Goal: Check status: Check status

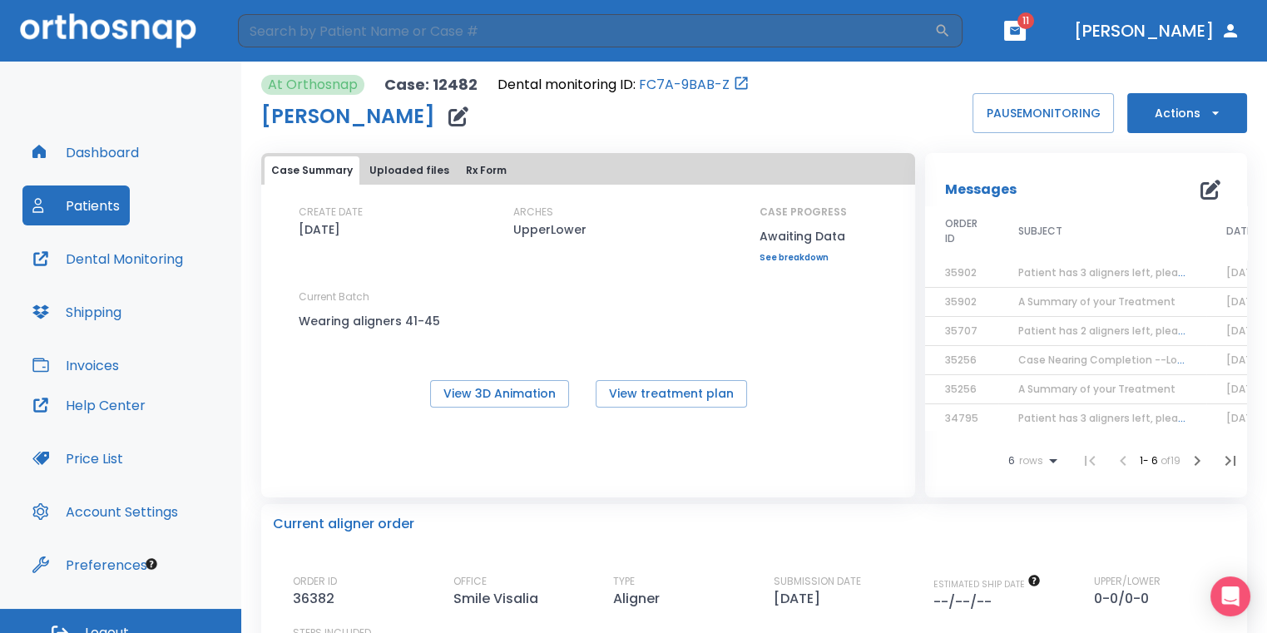
click at [1071, 42] on header "​ 11 [PERSON_NAME]" at bounding box center [633, 31] width 1267 height 62
click at [1026, 39] on button "button" at bounding box center [1015, 31] width 22 height 20
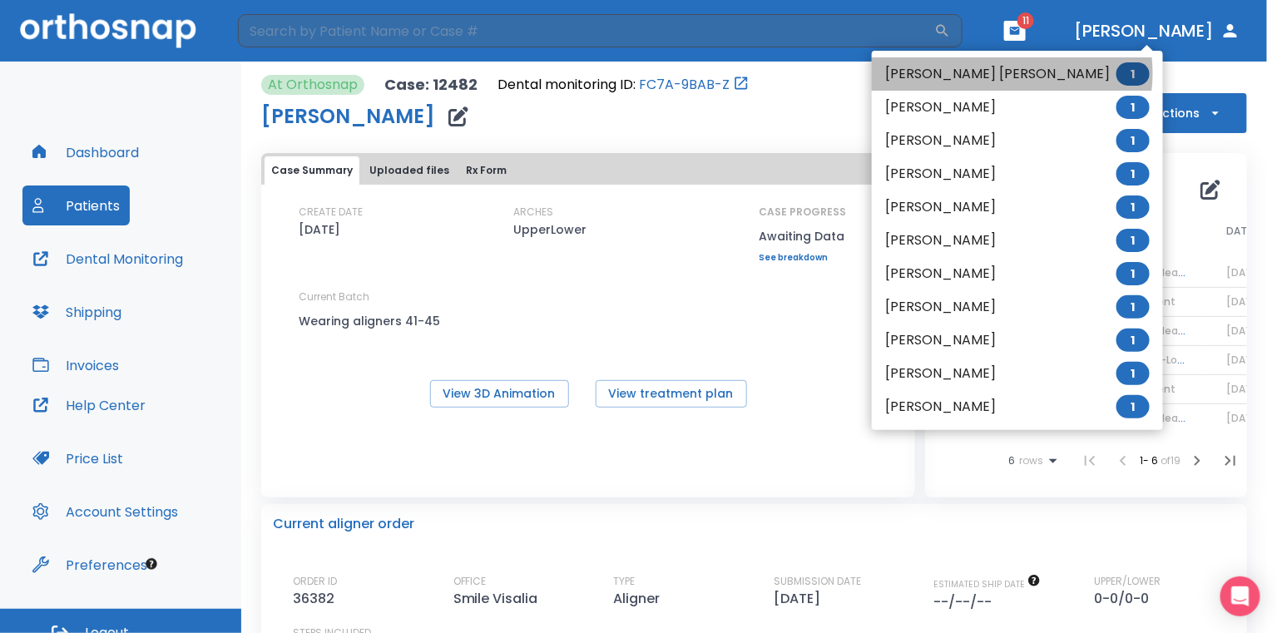
click at [1012, 73] on li "[PERSON_NAME] [PERSON_NAME] 1" at bounding box center [1017, 73] width 291 height 33
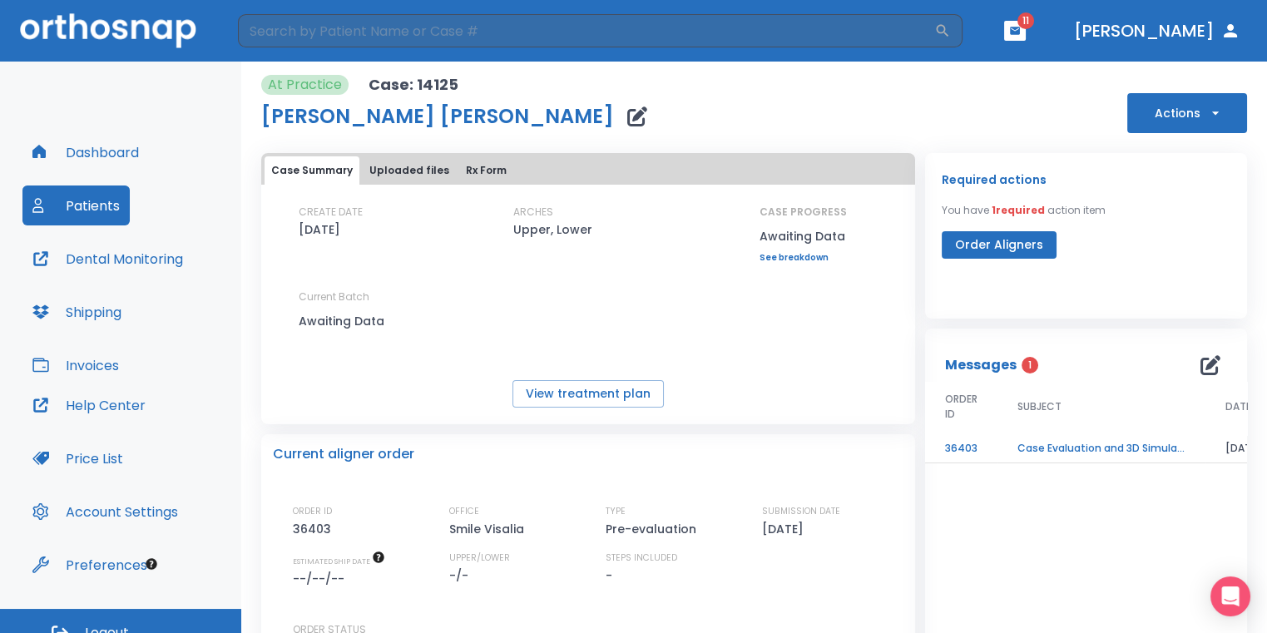
click at [1058, 451] on td "Case Evaluation and 3D Simulation Ready" at bounding box center [1102, 448] width 208 height 29
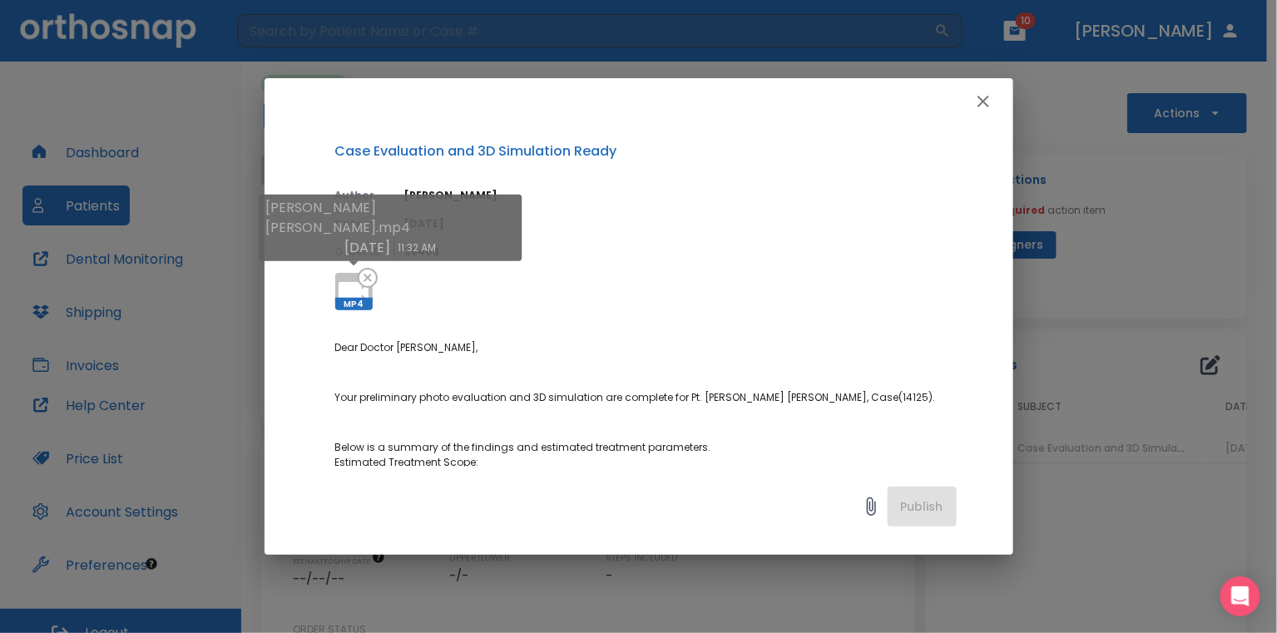
click at [344, 273] on icon at bounding box center [354, 292] width 40 height 40
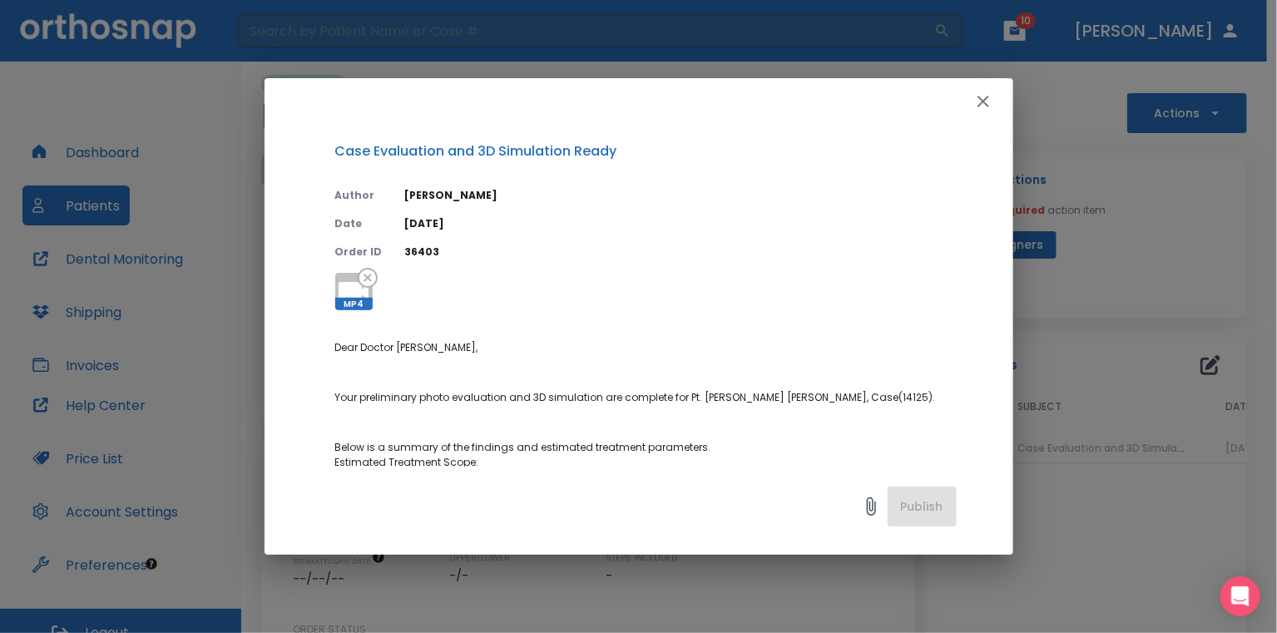
click at [1136, 228] on div "Case Evaluation and 3D Simulation Ready Author [PERSON_NAME] Date [DATE] Order …" at bounding box center [638, 316] width 1277 height 633
click at [981, 97] on icon "button" at bounding box center [983, 102] width 20 height 20
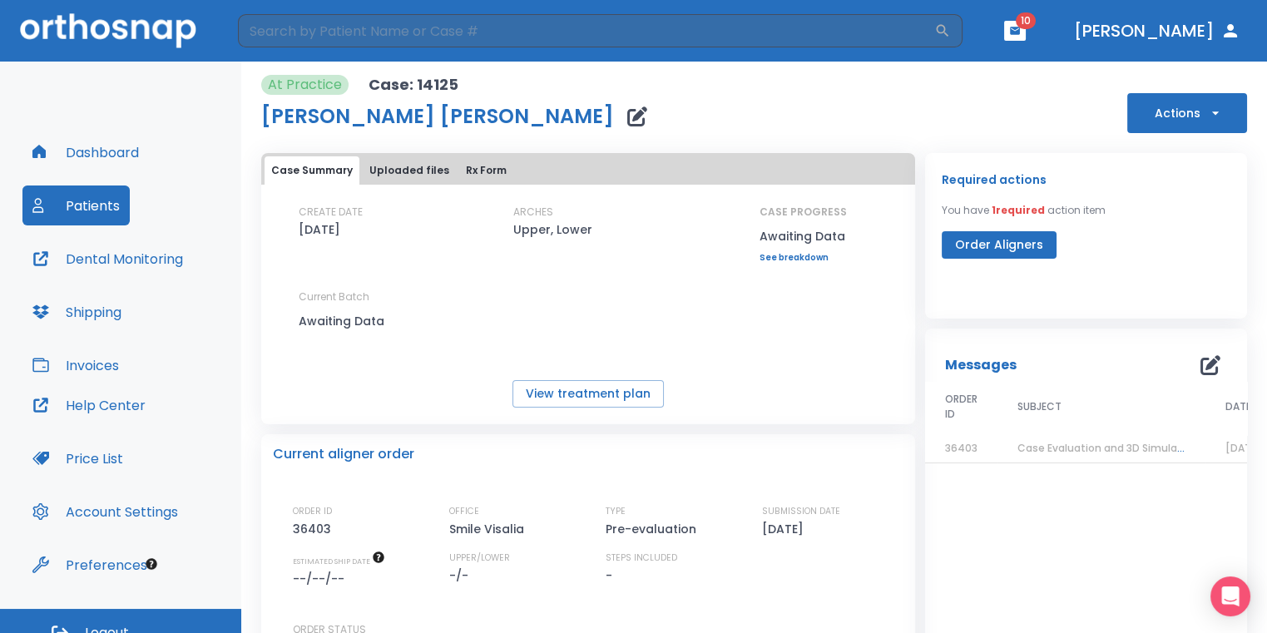
click at [1026, 461] on td "Case Evaluation and 3D Simulation Ready" at bounding box center [1102, 448] width 208 height 29
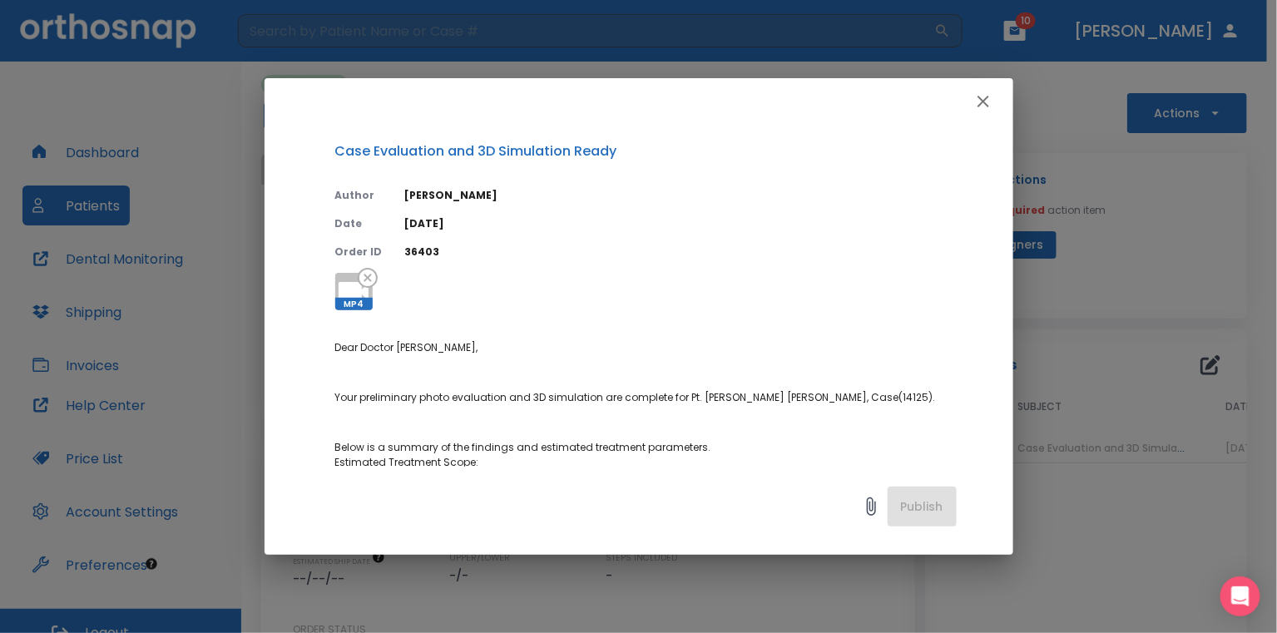
click at [333, 275] on div "Case Evaluation and 3D Simulation Ready Author [PERSON_NAME] Date [DATE] Order …" at bounding box center [639, 296] width 749 height 342
click at [336, 276] on icon at bounding box center [354, 292] width 40 height 40
drag, startPoint x: 1211, startPoint y: 190, endPoint x: 1195, endPoint y: 190, distance: 15.8
click at [1211, 190] on div "Case Evaluation and 3D Simulation Ready Author [PERSON_NAME] Date [DATE] Order …" at bounding box center [638, 316] width 1277 height 633
click at [984, 103] on icon "button" at bounding box center [984, 102] width 12 height 12
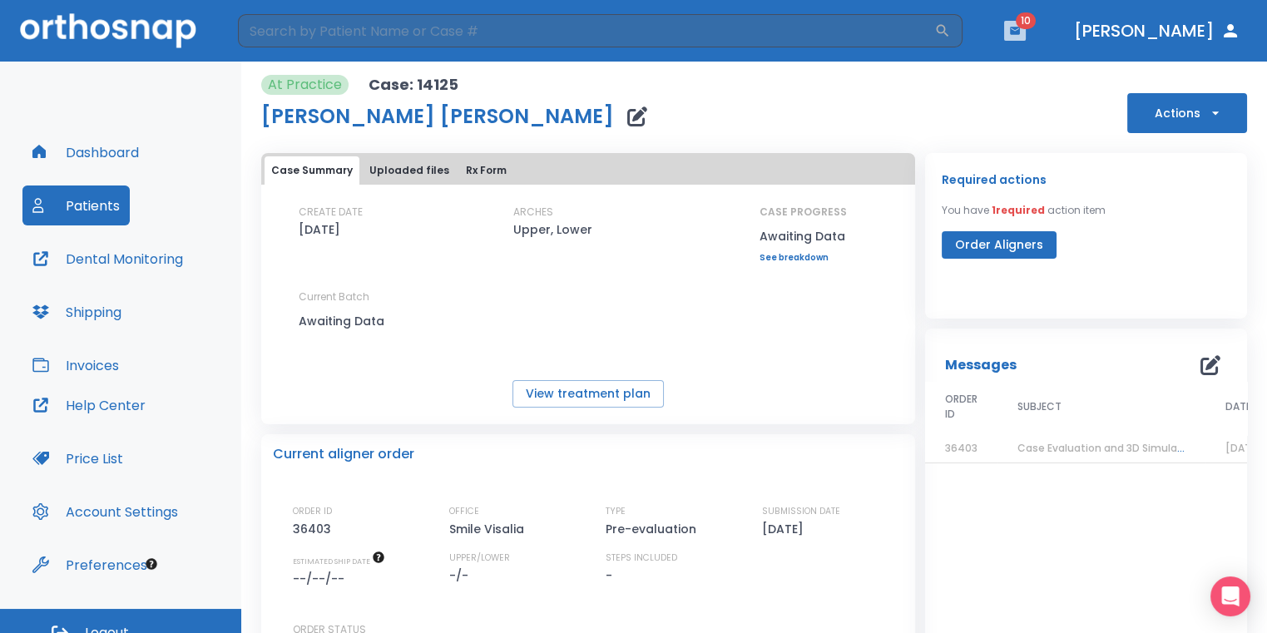
click at [1021, 30] on icon "button" at bounding box center [1015, 31] width 12 height 12
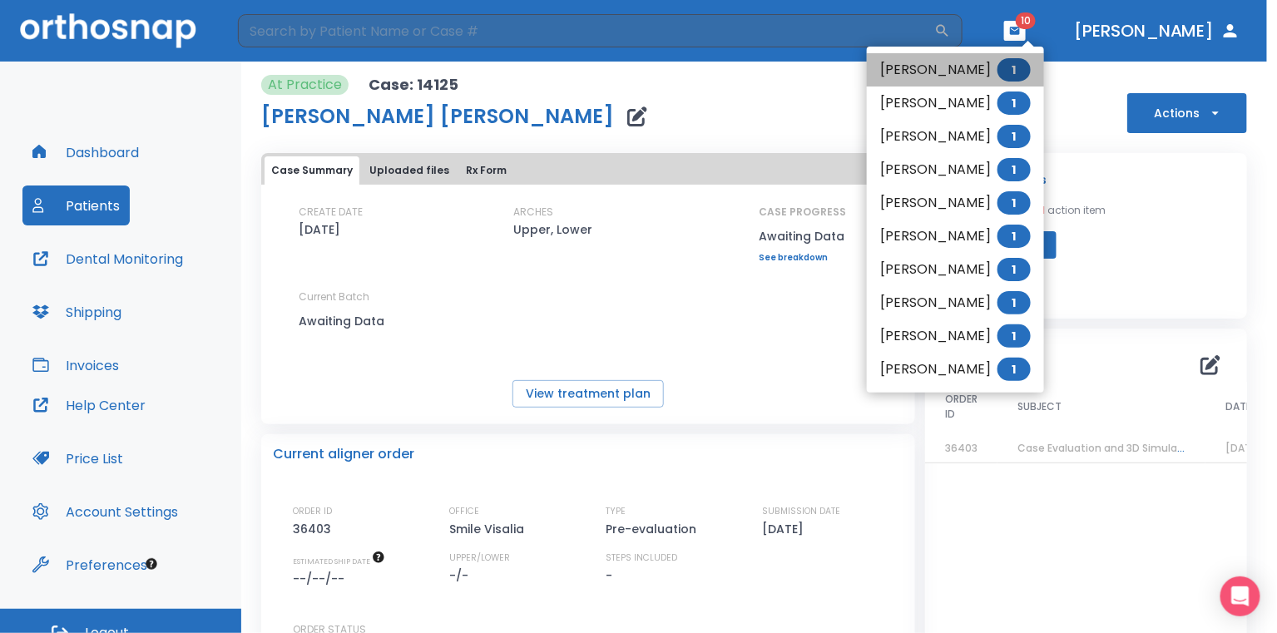
click at [969, 78] on li "[PERSON_NAME] 1" at bounding box center [955, 69] width 177 height 33
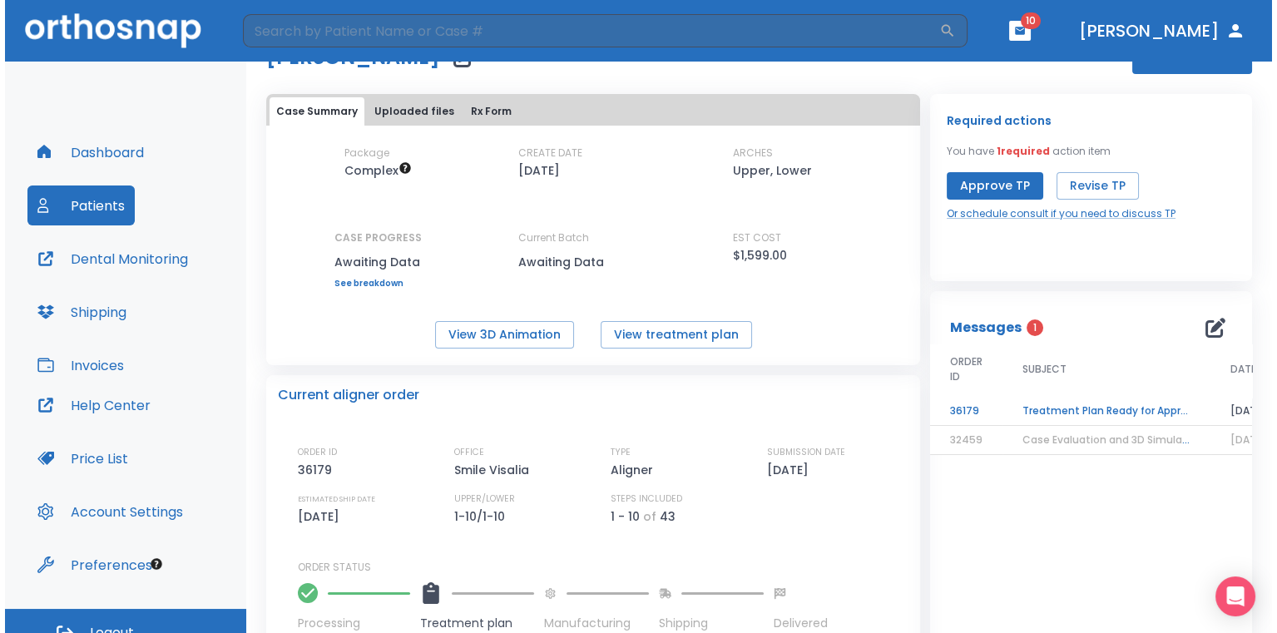
scroll to position [83, 0]
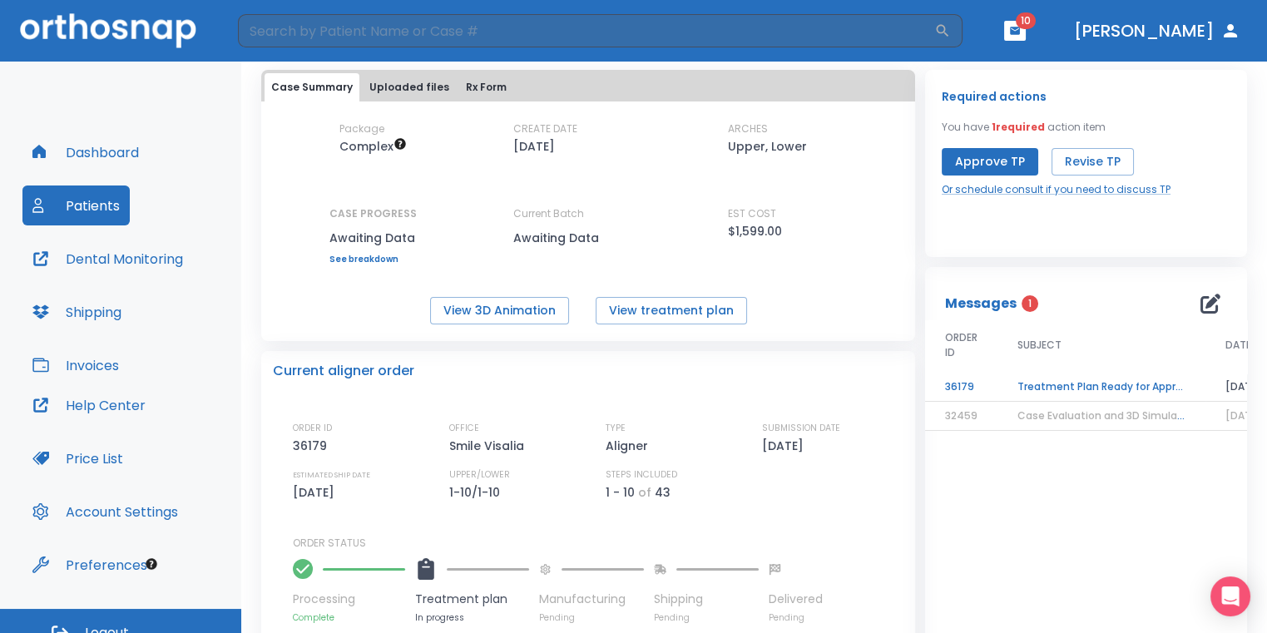
click at [1047, 389] on td "Treatment Plan Ready for Approval!" at bounding box center [1102, 387] width 208 height 29
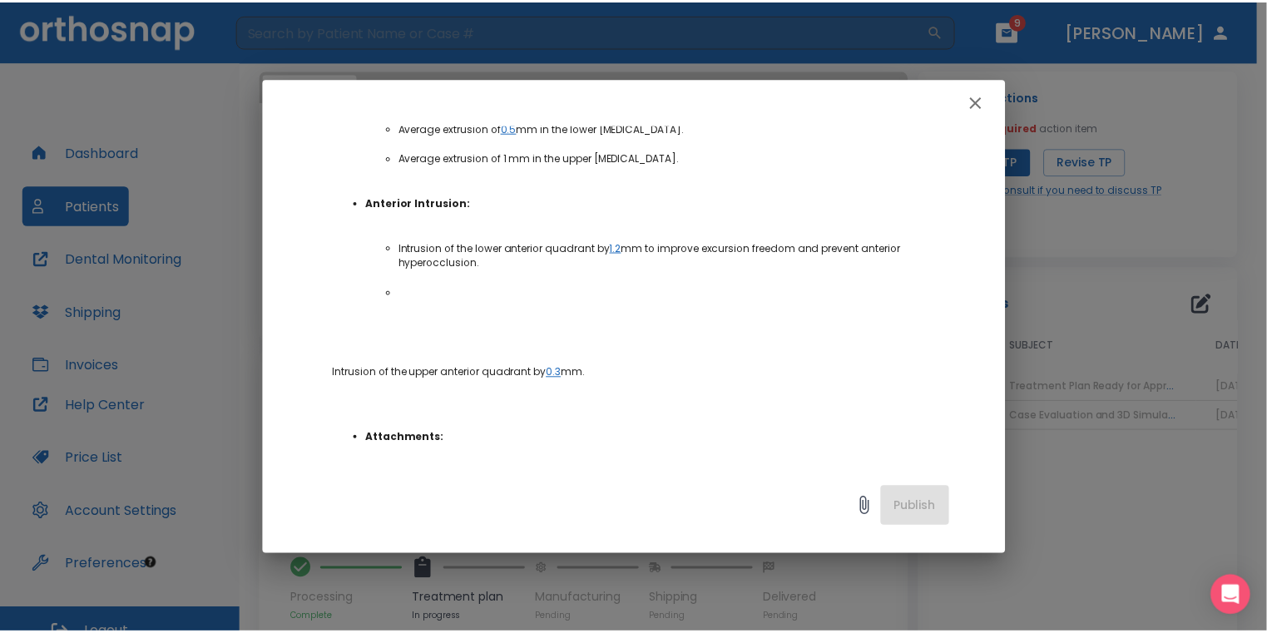
scroll to position [832, 0]
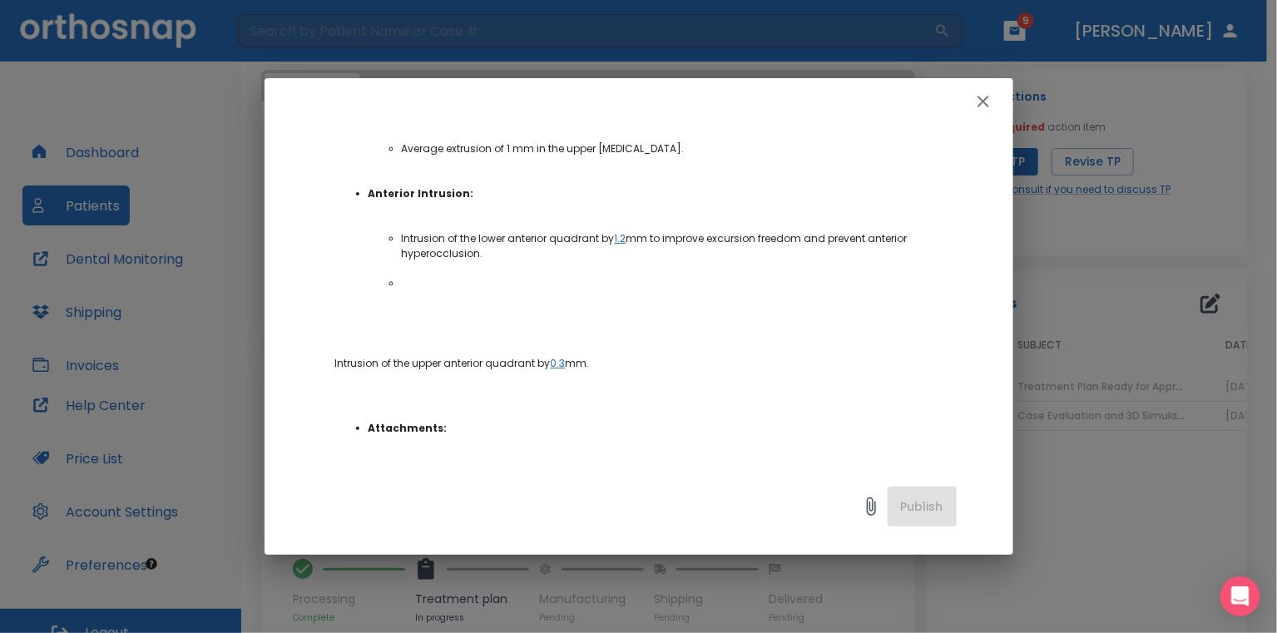
click at [982, 107] on icon "button" at bounding box center [983, 102] width 20 height 20
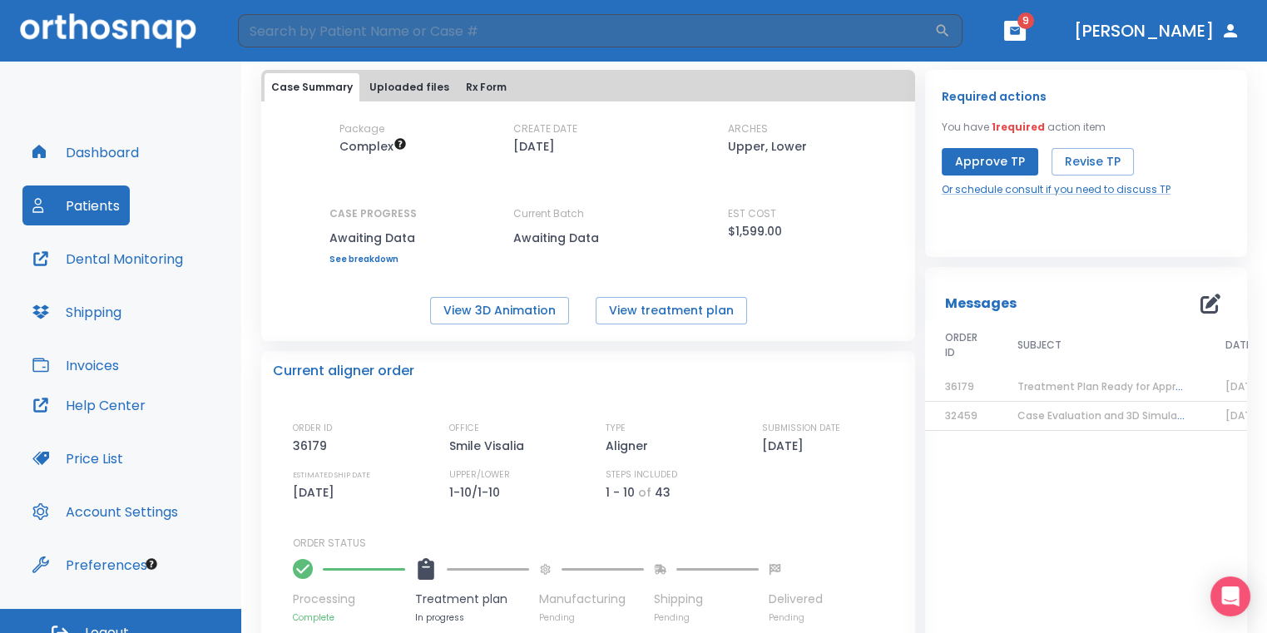
click at [988, 156] on button "Approve TP" at bounding box center [990, 161] width 97 height 27
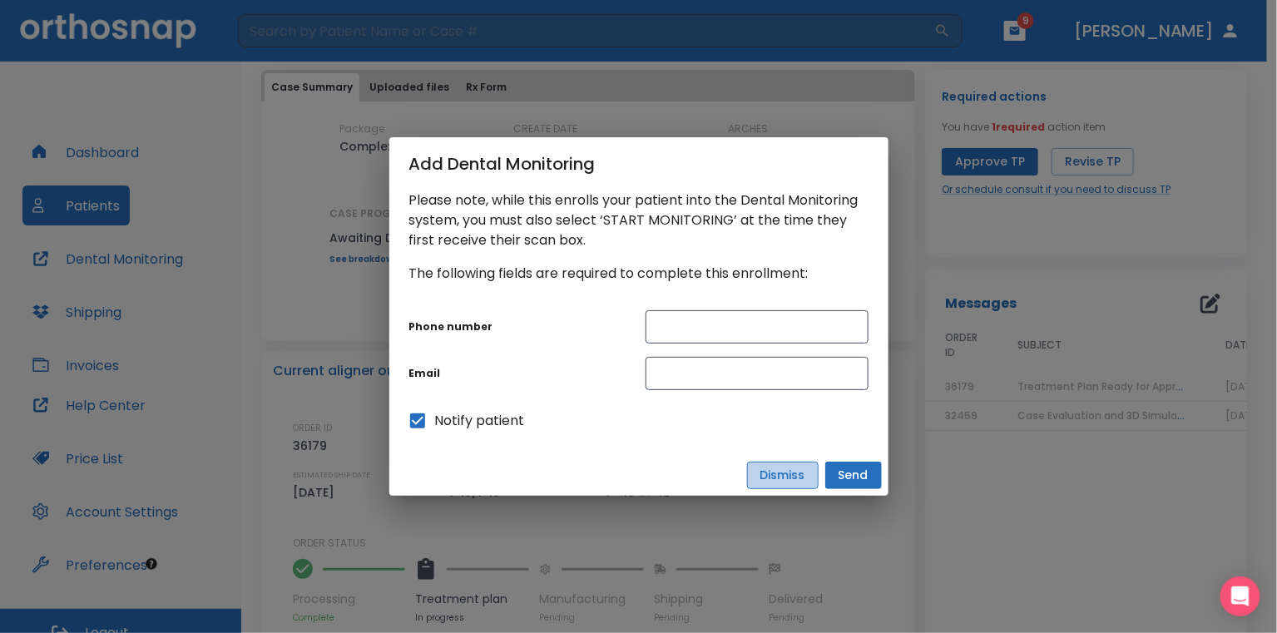
click at [793, 473] on button "Dismiss" at bounding box center [783, 475] width 72 height 27
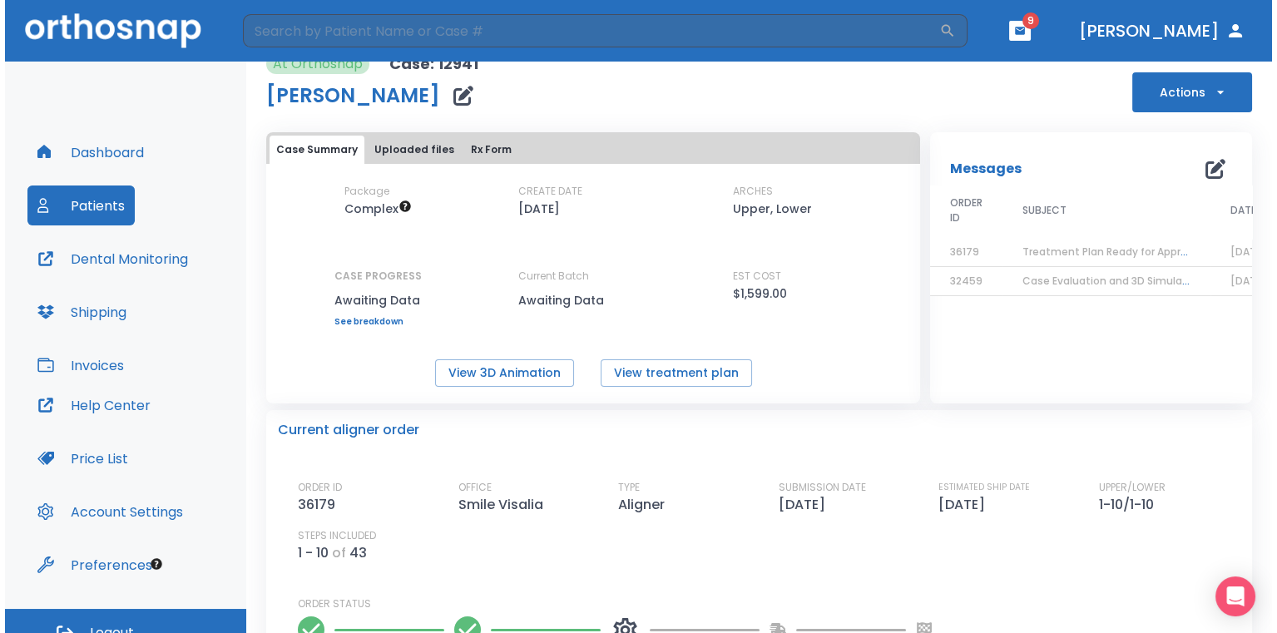
scroll to position [0, 0]
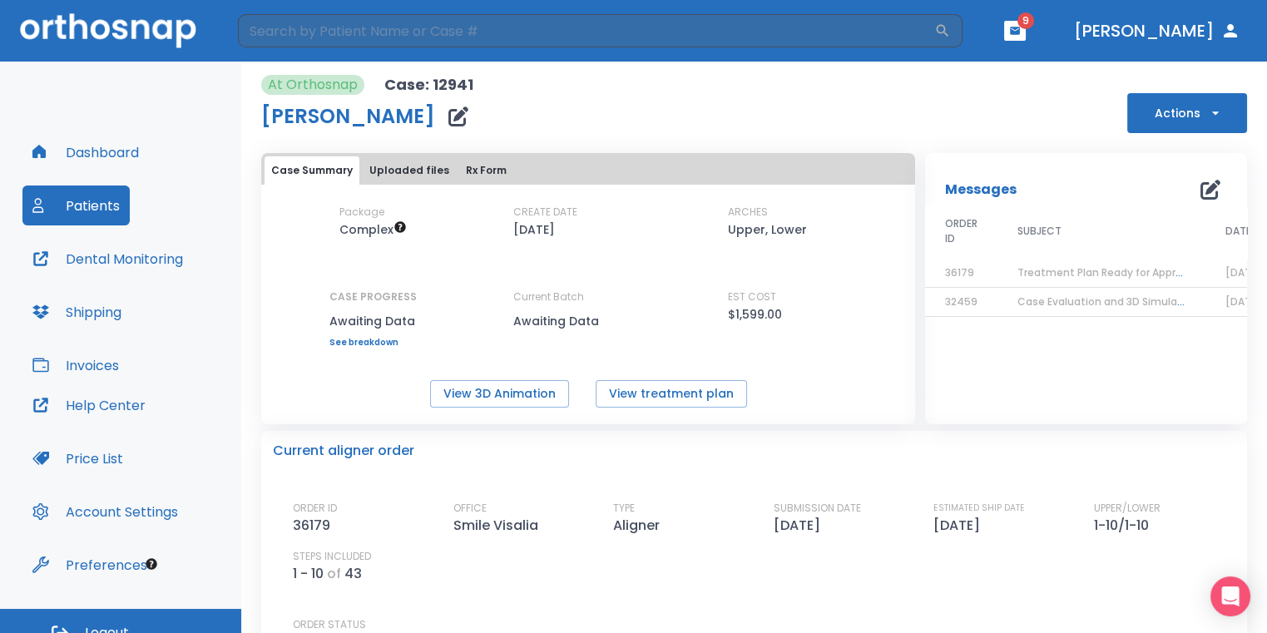
click at [1021, 30] on icon "button" at bounding box center [1015, 31] width 12 height 12
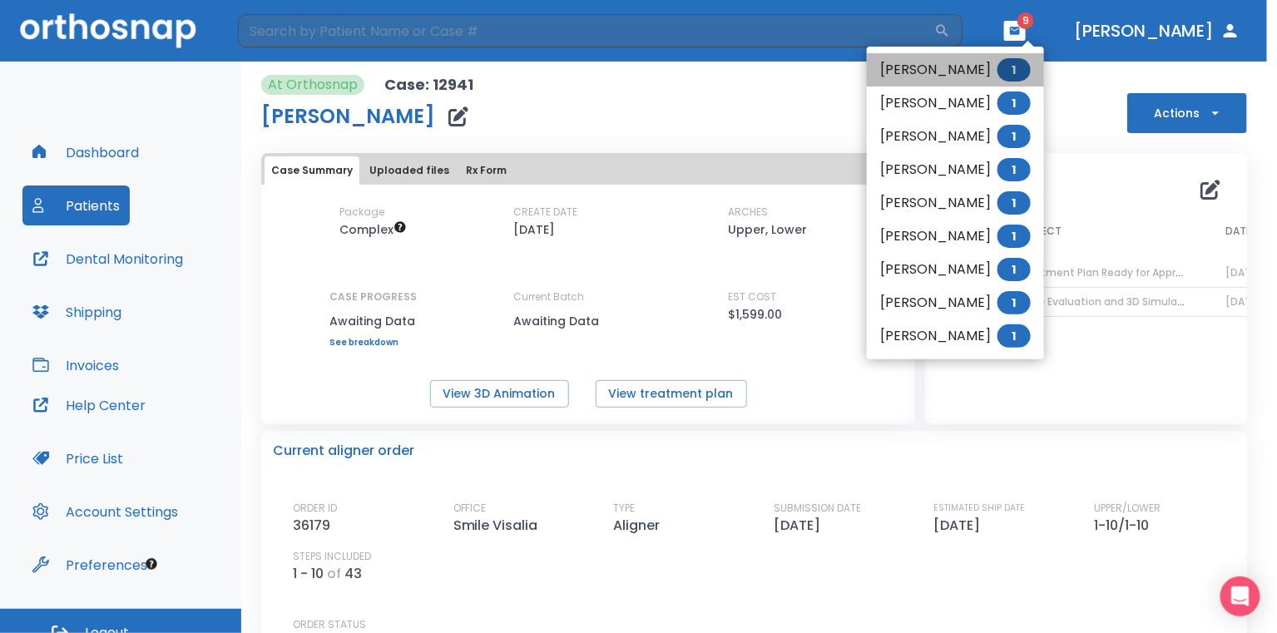
click at [978, 68] on li "[PERSON_NAME] 1" at bounding box center [955, 69] width 177 height 33
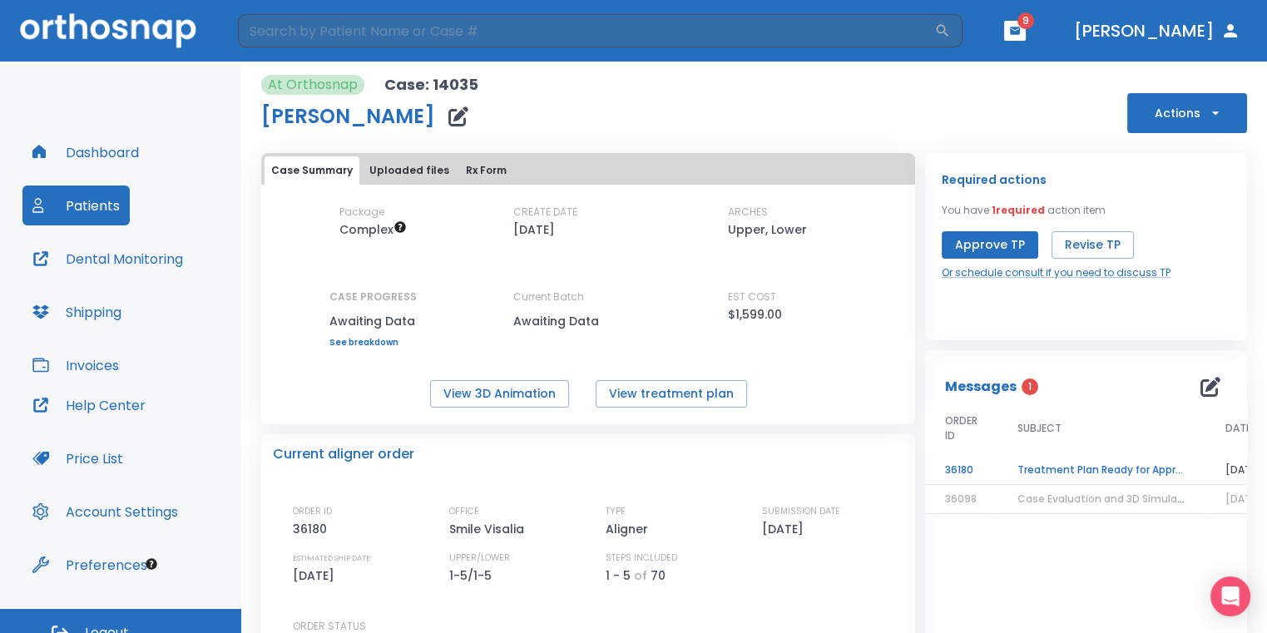
click at [1073, 464] on td "Treatment Plan Ready for Approval!" at bounding box center [1102, 470] width 208 height 29
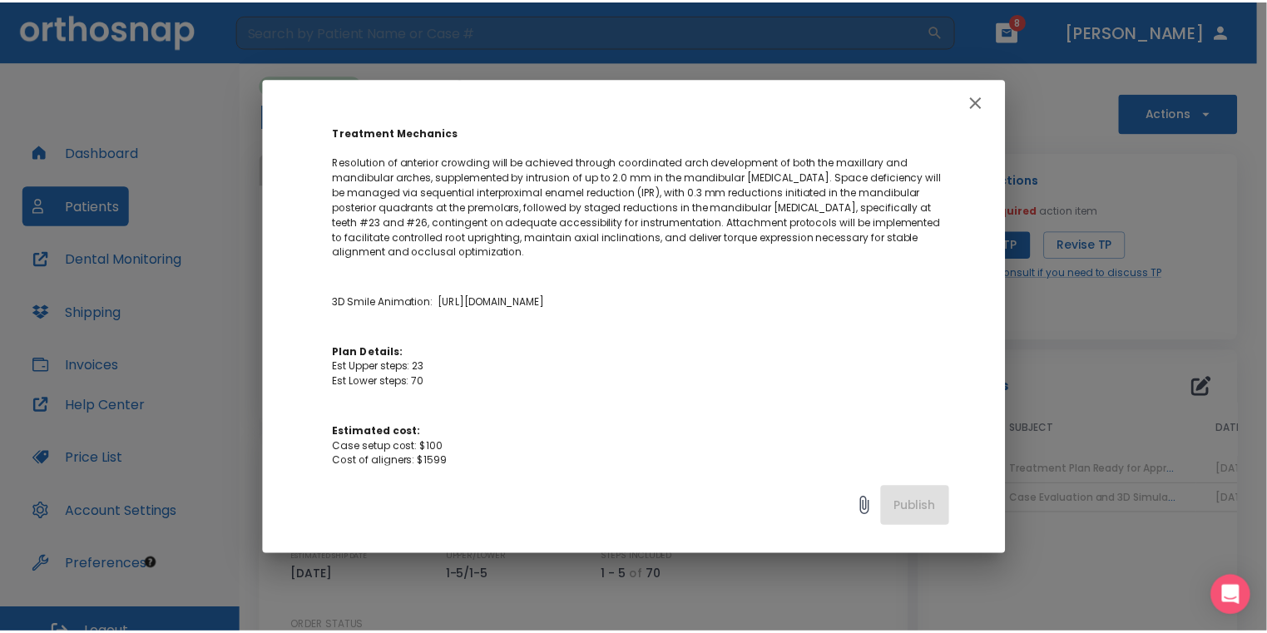
scroll to position [416, 0]
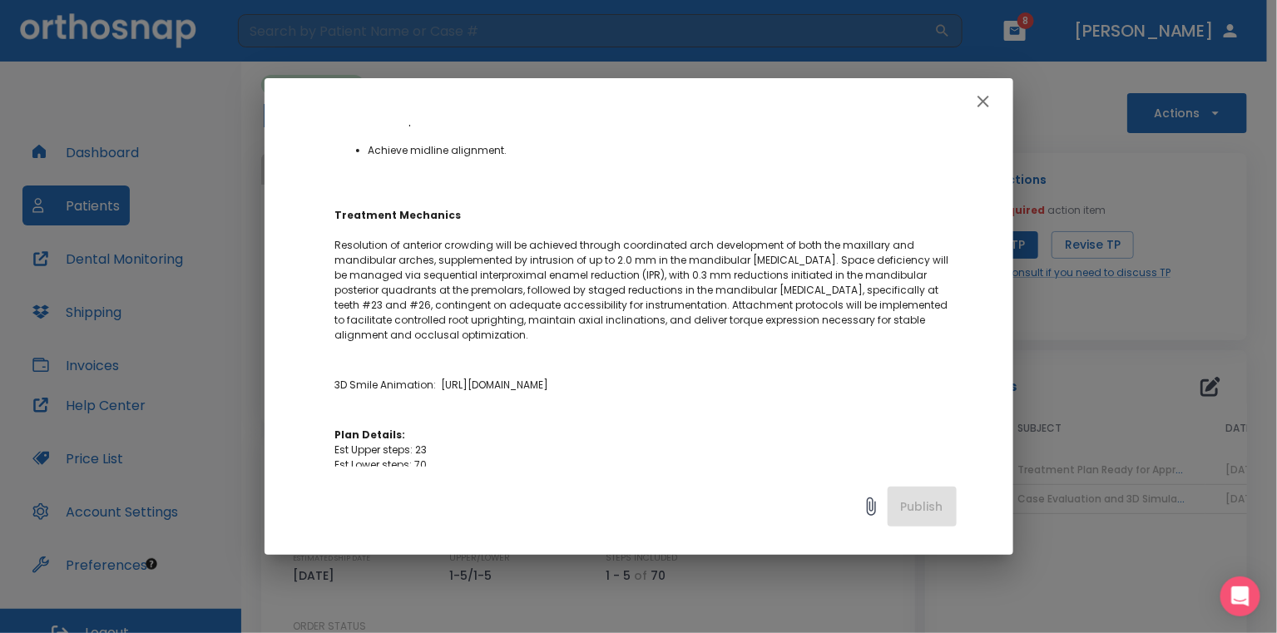
click at [981, 101] on icon "button" at bounding box center [983, 102] width 20 height 20
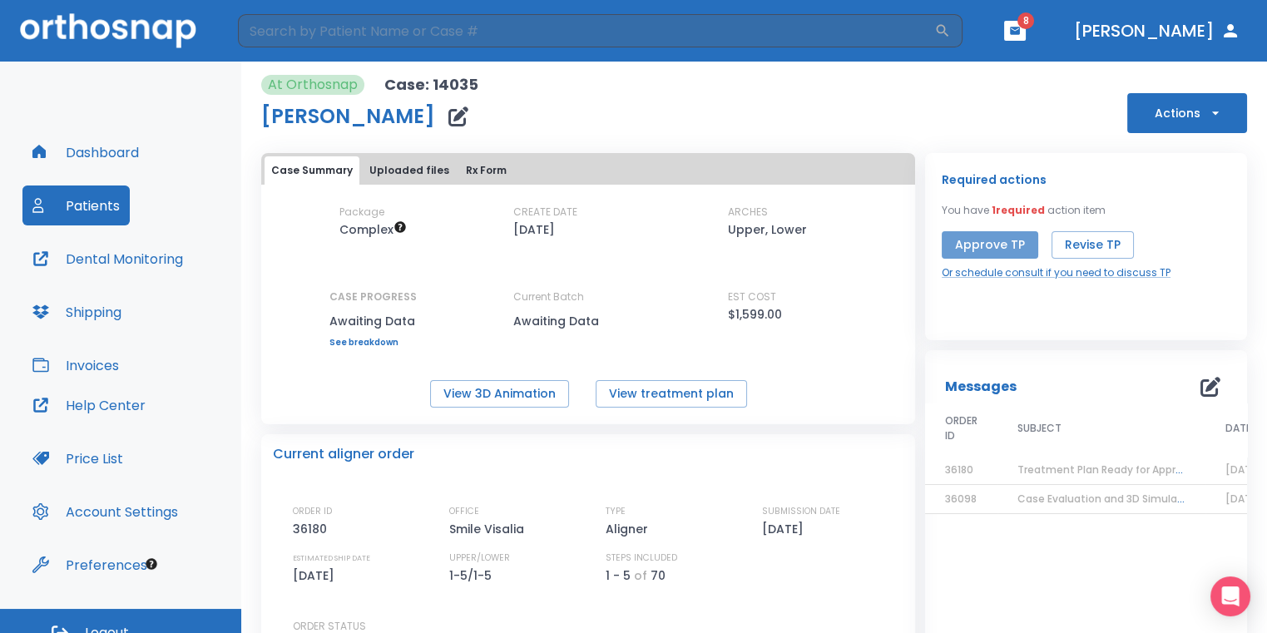
click at [987, 250] on button "Approve TP" at bounding box center [990, 244] width 97 height 27
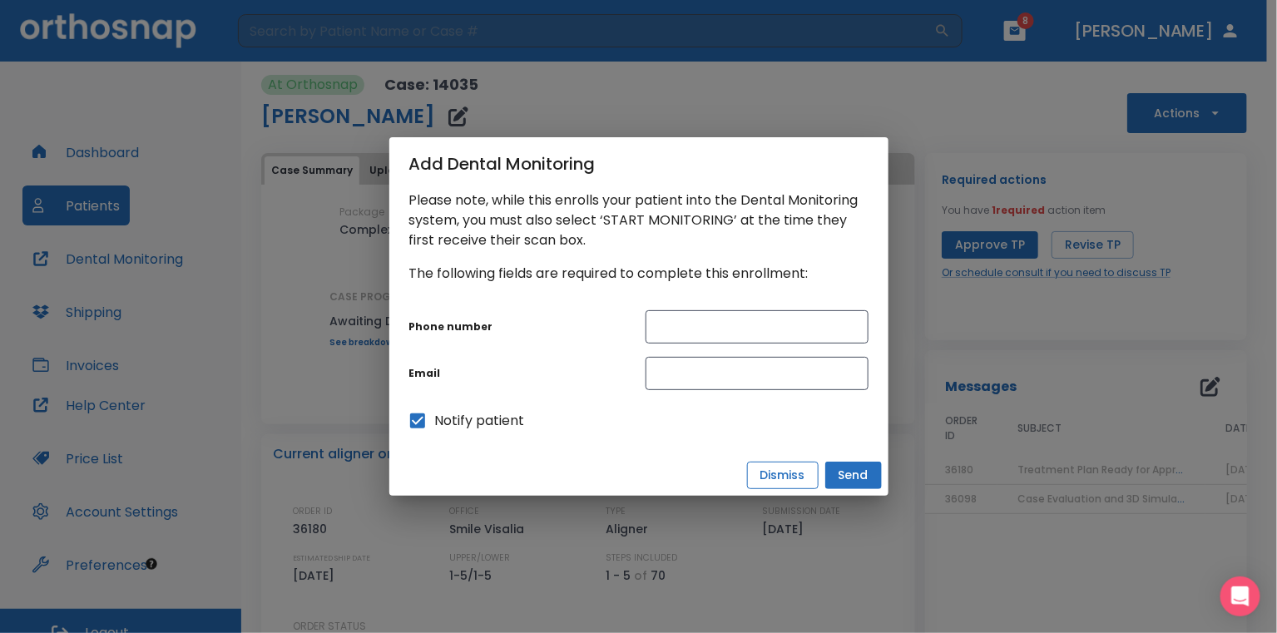
click at [815, 476] on button "Dismiss" at bounding box center [783, 475] width 72 height 27
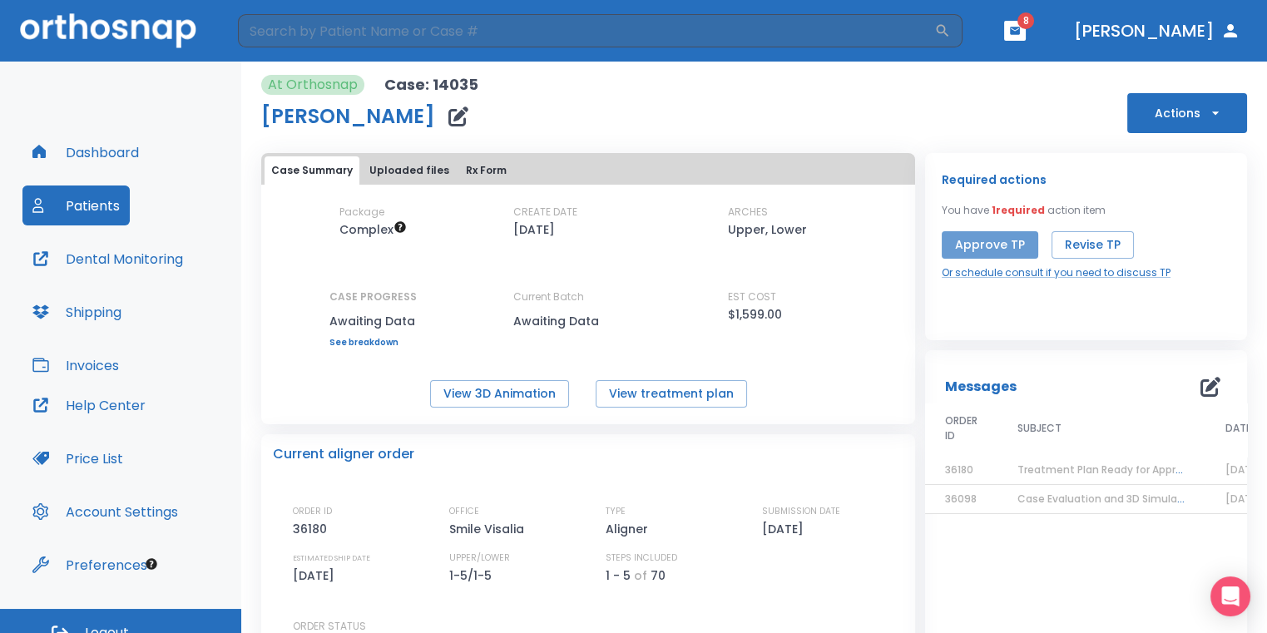
click at [994, 245] on button "Approve TP" at bounding box center [990, 244] width 97 height 27
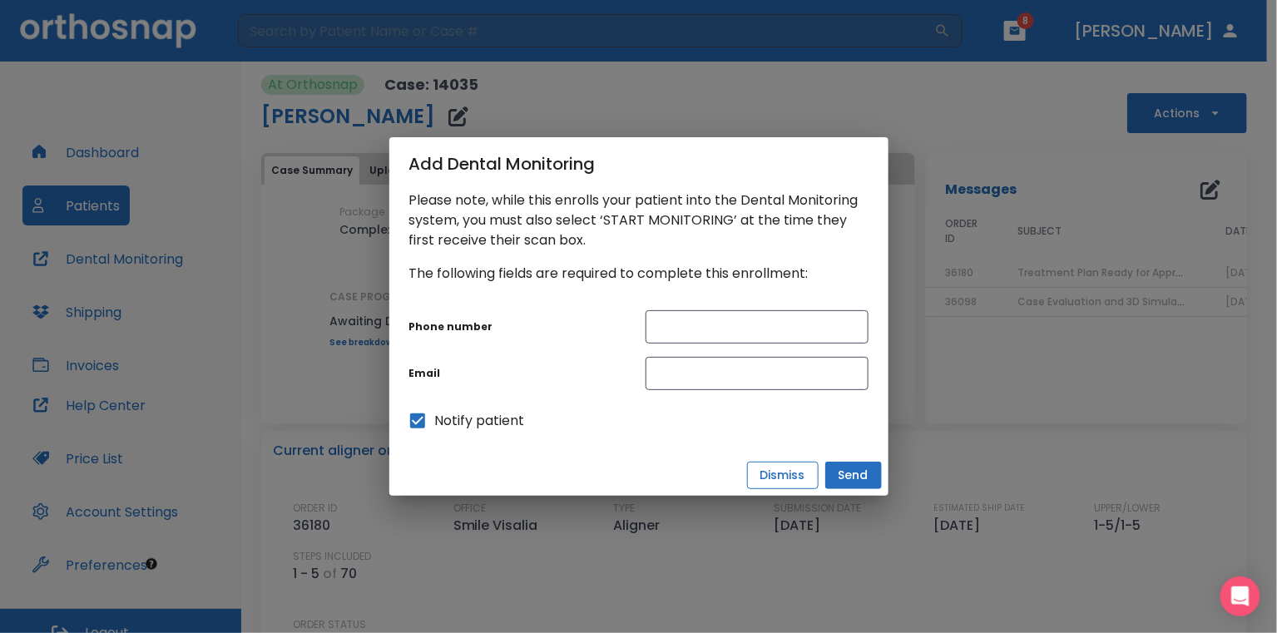
click at [804, 477] on button "Dismiss" at bounding box center [783, 475] width 72 height 27
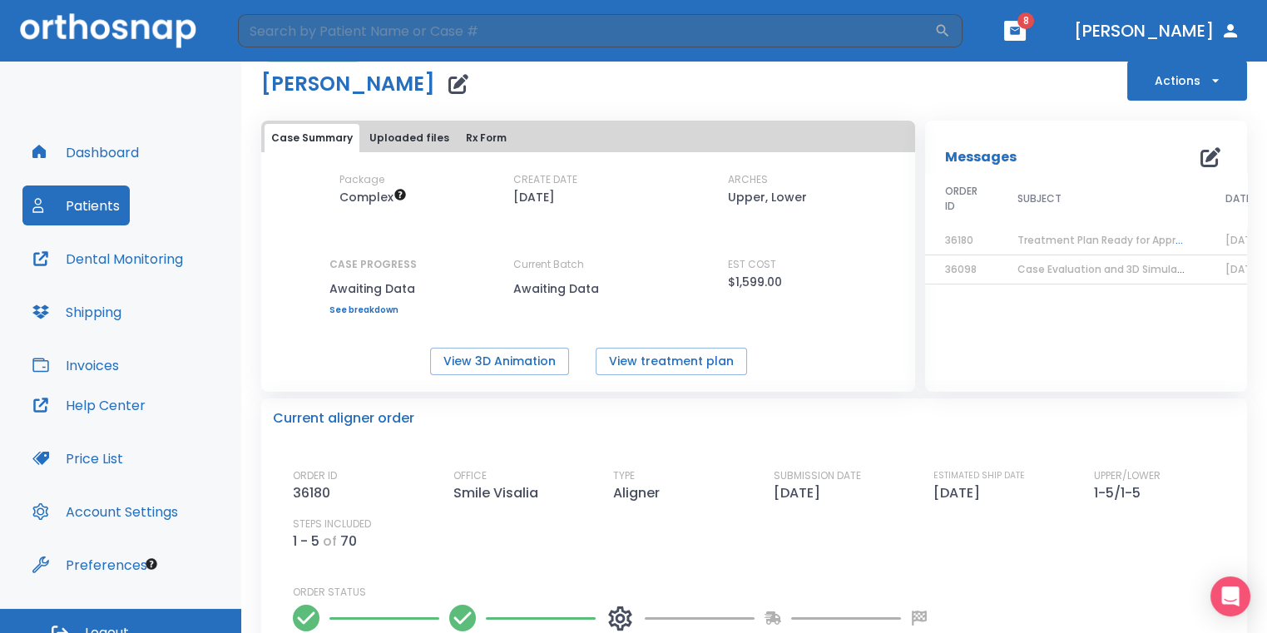
scroll to position [0, 0]
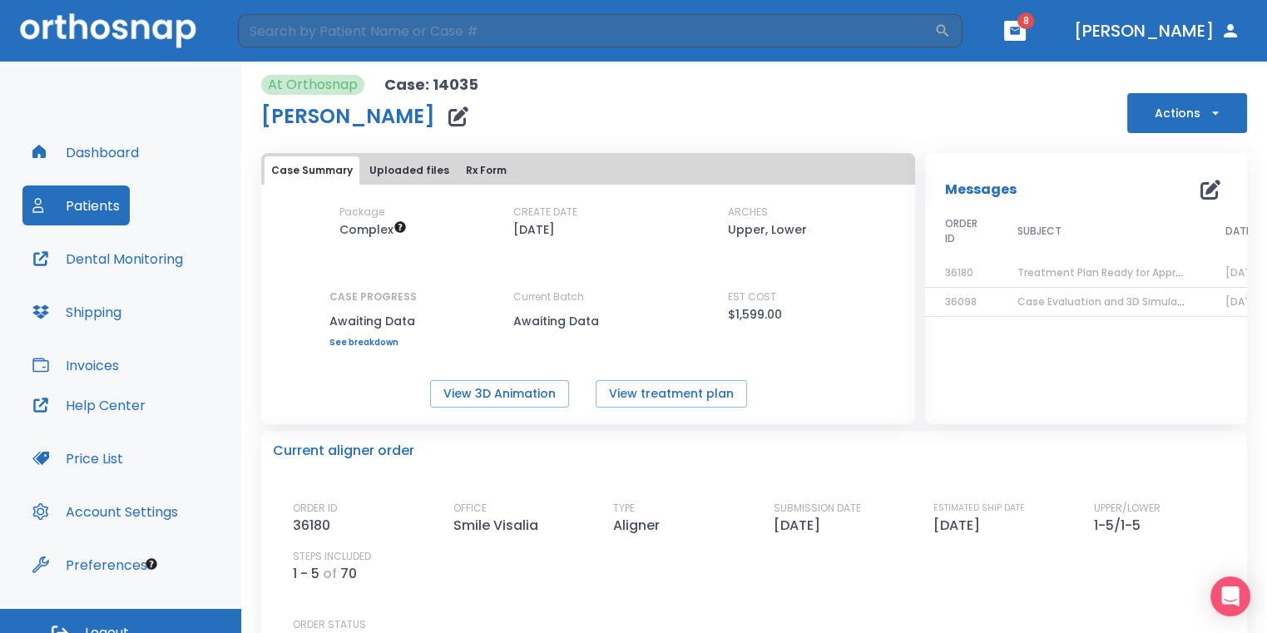
click at [1026, 35] on button "button" at bounding box center [1015, 31] width 22 height 20
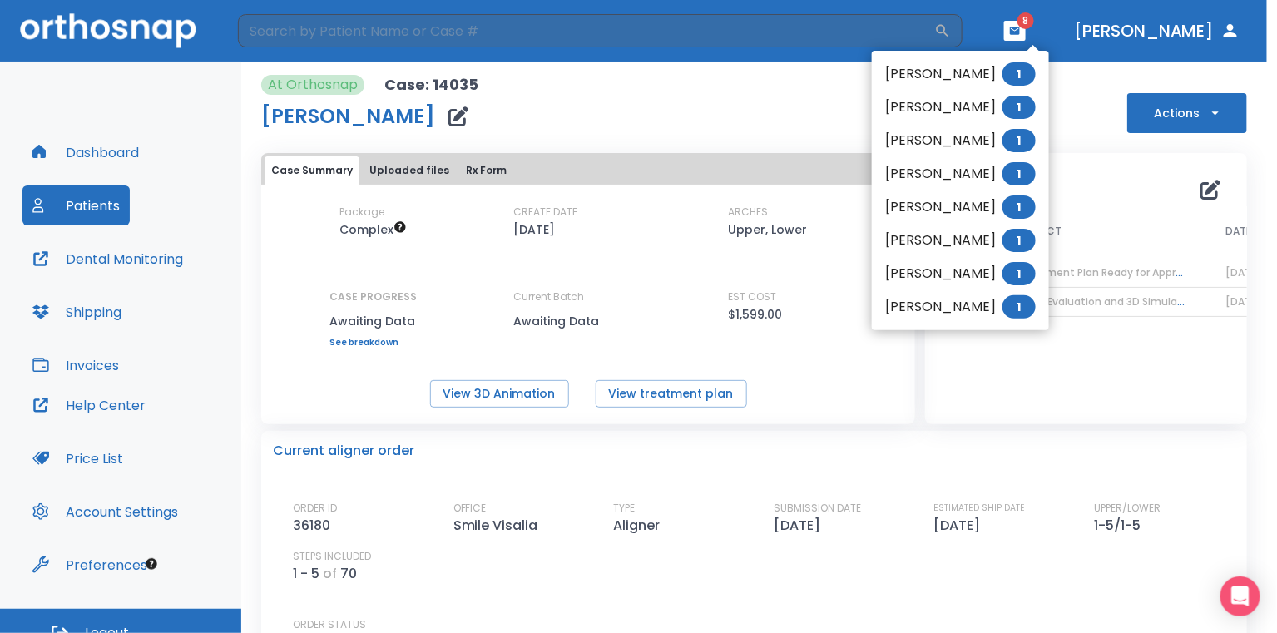
click at [942, 339] on div at bounding box center [638, 316] width 1277 height 633
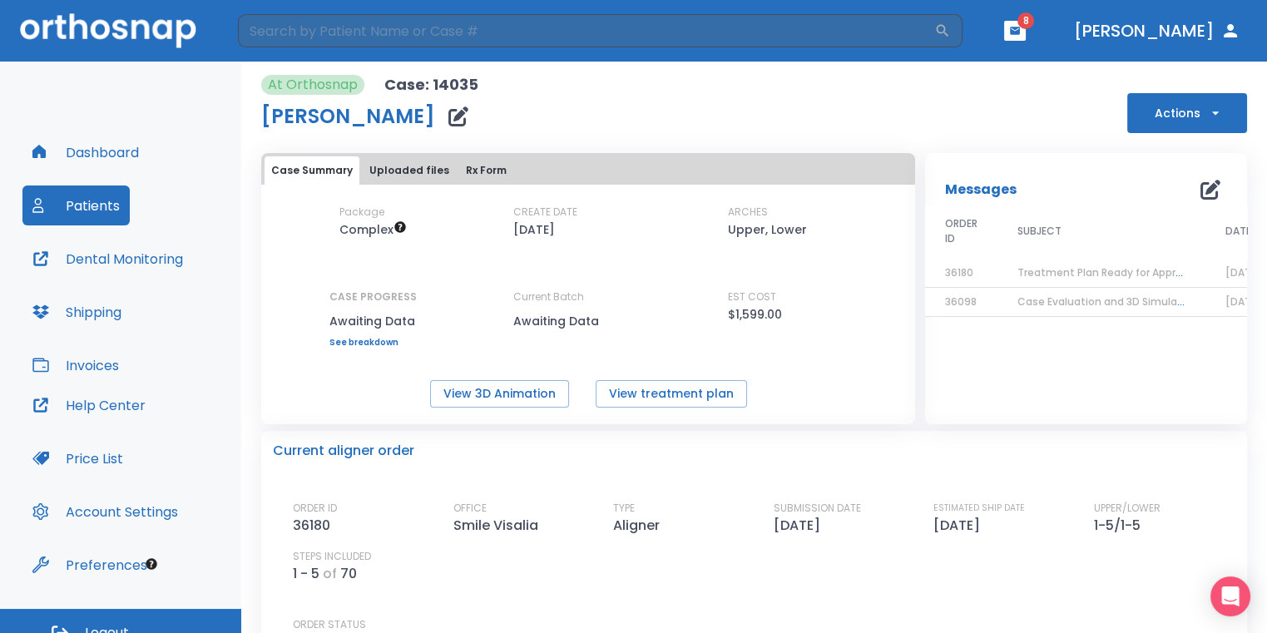
click at [1020, 33] on icon "button" at bounding box center [1015, 30] width 10 height 7
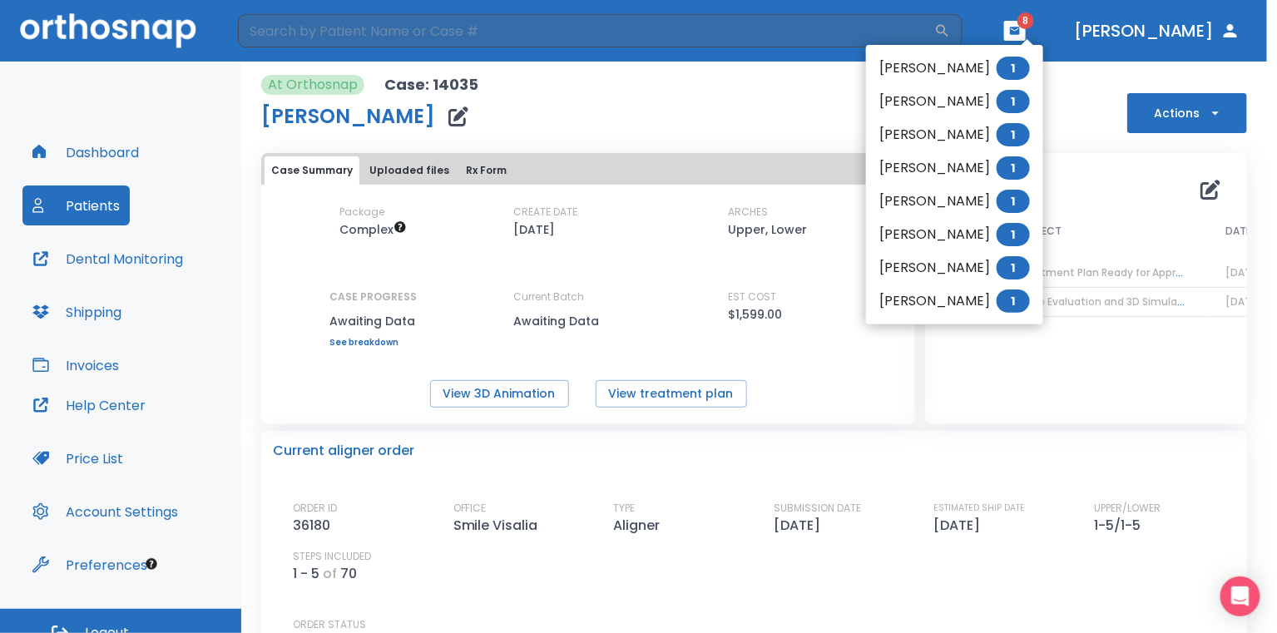
click at [997, 237] on li "[PERSON_NAME] 1" at bounding box center [954, 234] width 177 height 33
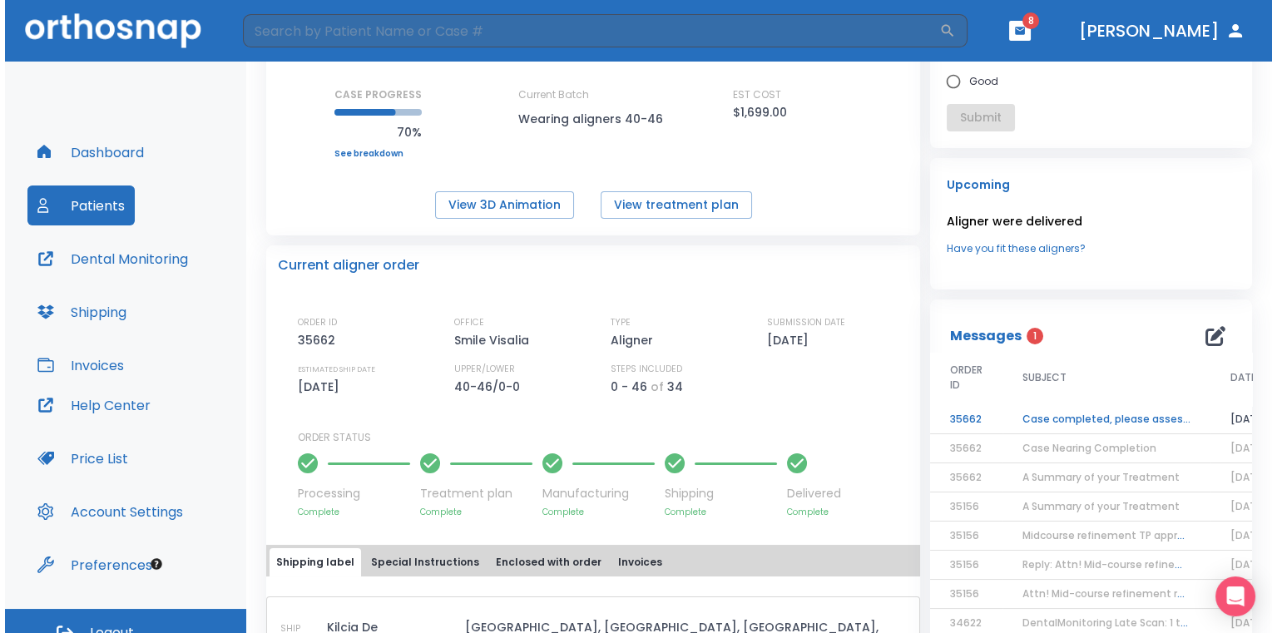
scroll to position [250, 0]
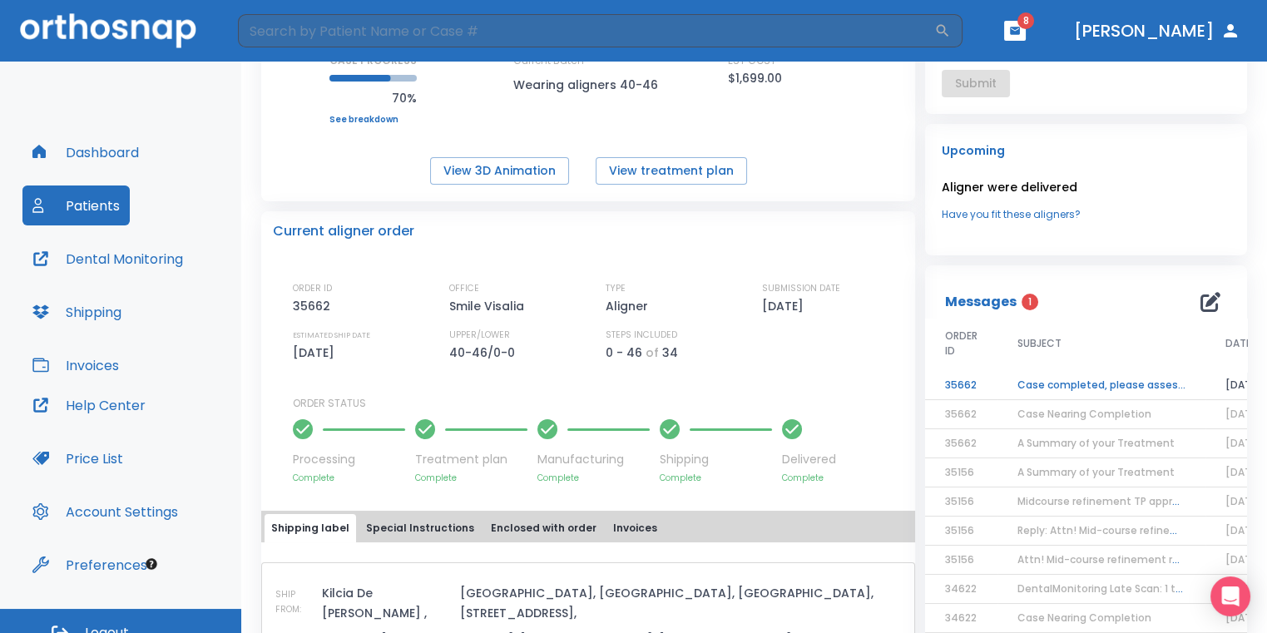
click at [1071, 391] on td "Case completed, please assess final result!" at bounding box center [1102, 385] width 208 height 29
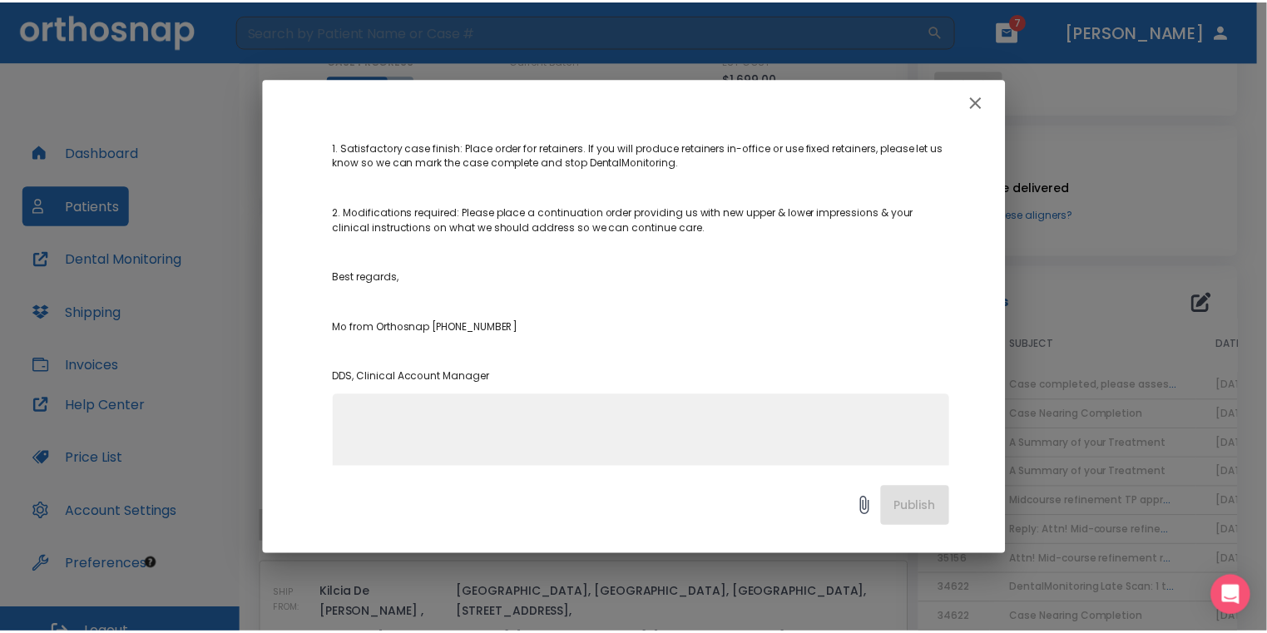
scroll to position [392, 0]
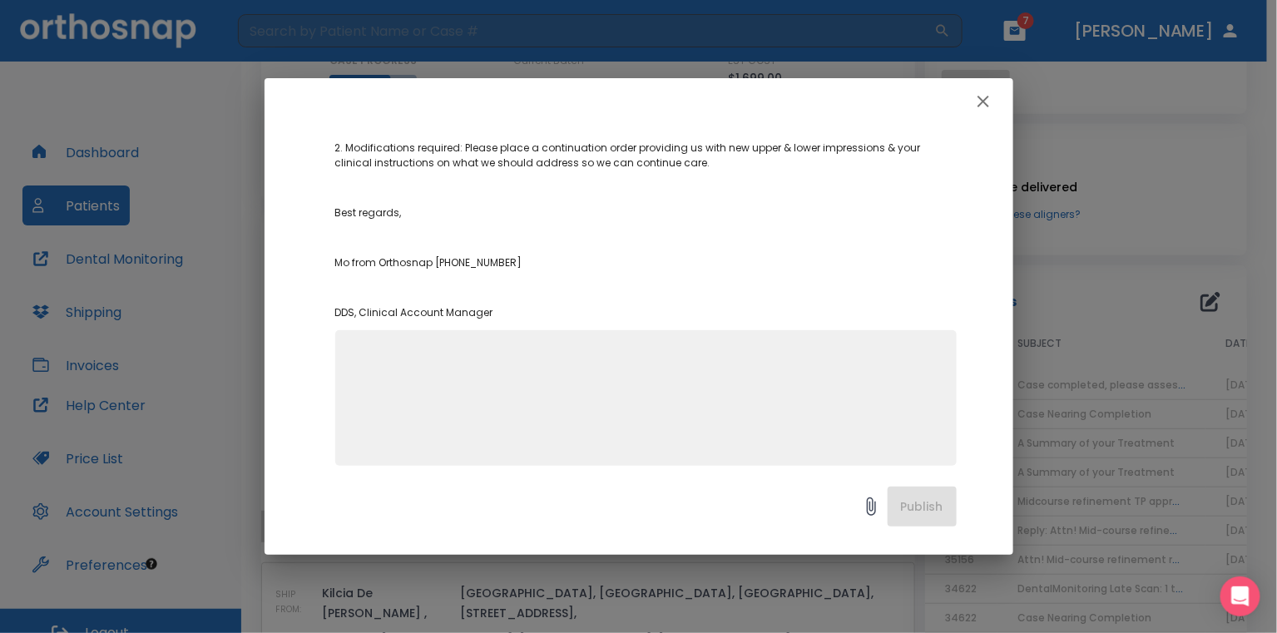
click at [982, 106] on icon "button" at bounding box center [983, 102] width 20 height 20
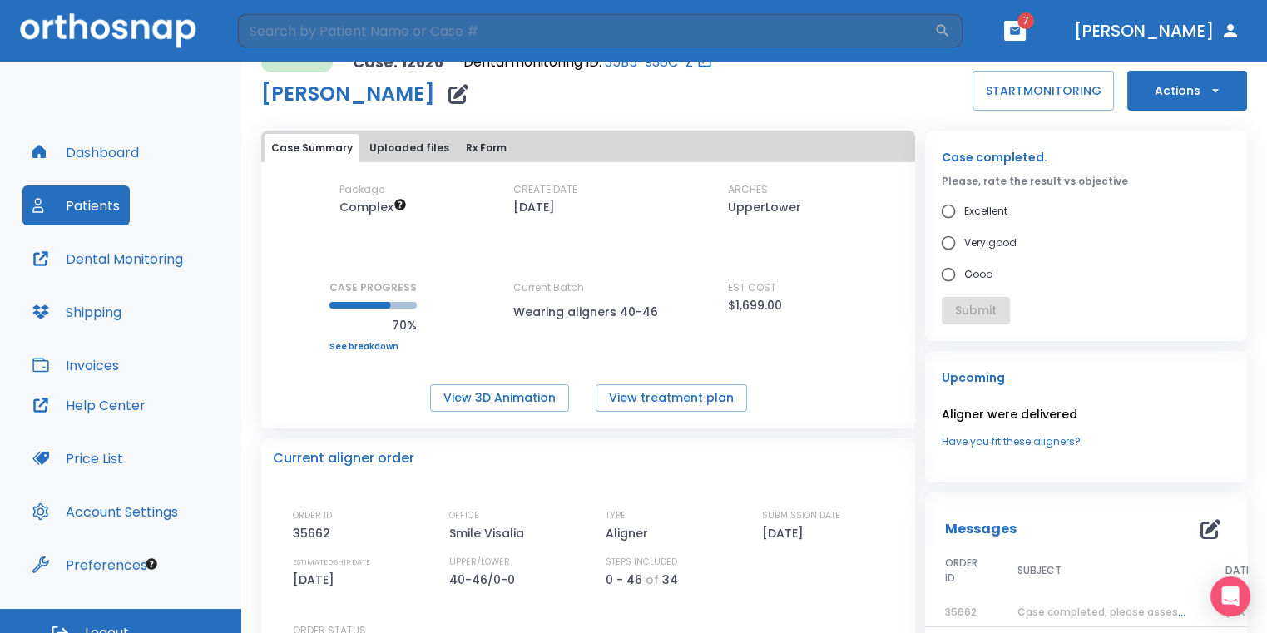
scroll to position [83, 0]
